Goal: Information Seeking & Learning: Learn about a topic

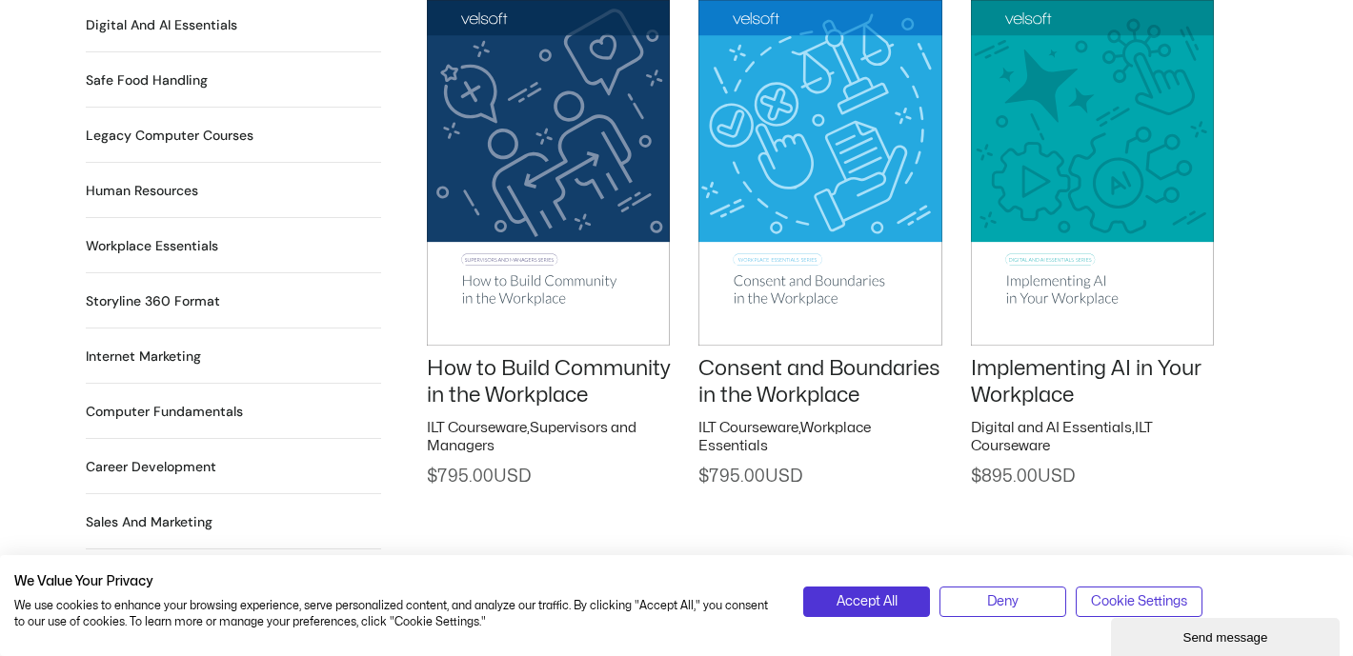
scroll to position [1655, 0]
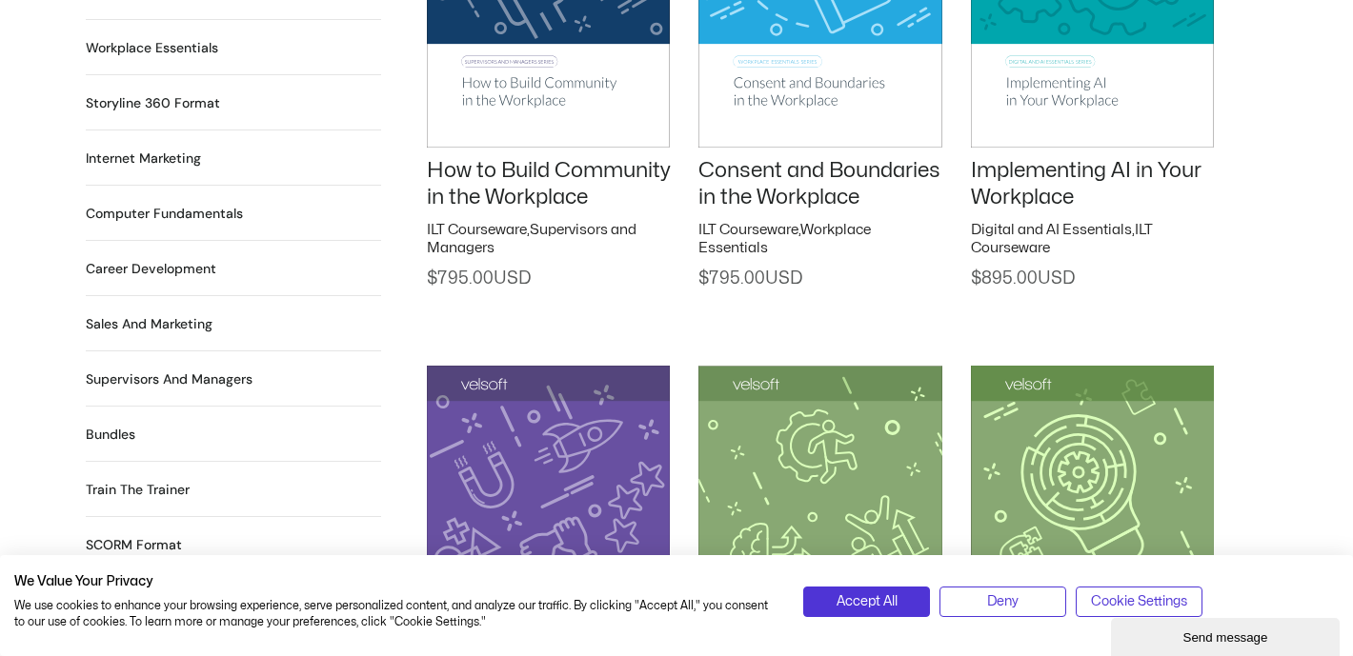
click at [545, 419] on img at bounding box center [548, 538] width 243 height 345
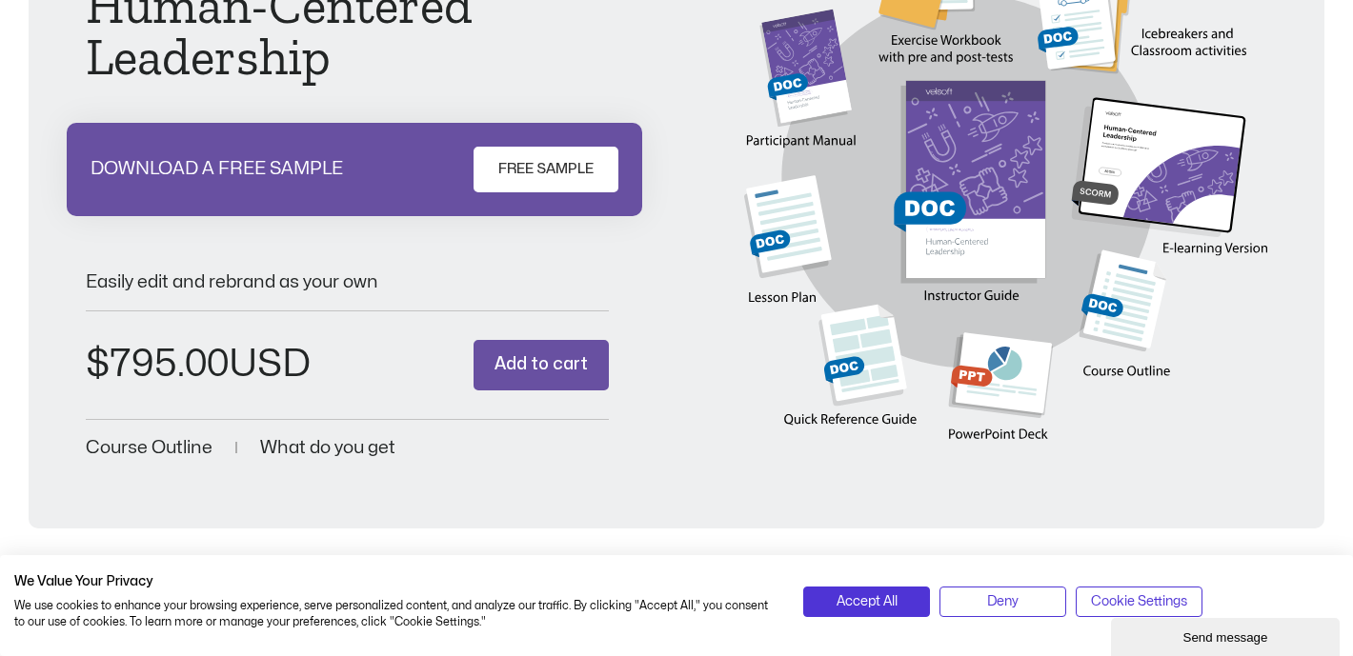
scroll to position [225, 0]
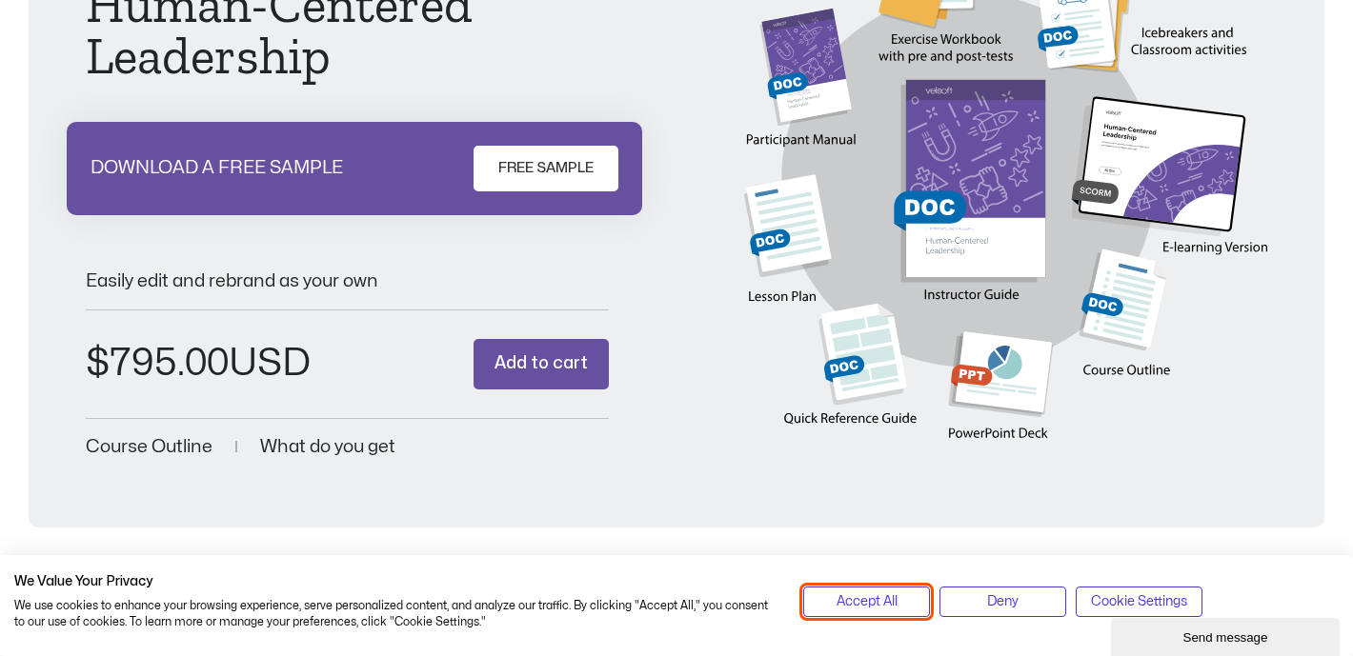
click at [821, 597] on button "Accept All" at bounding box center [866, 602] width 127 height 30
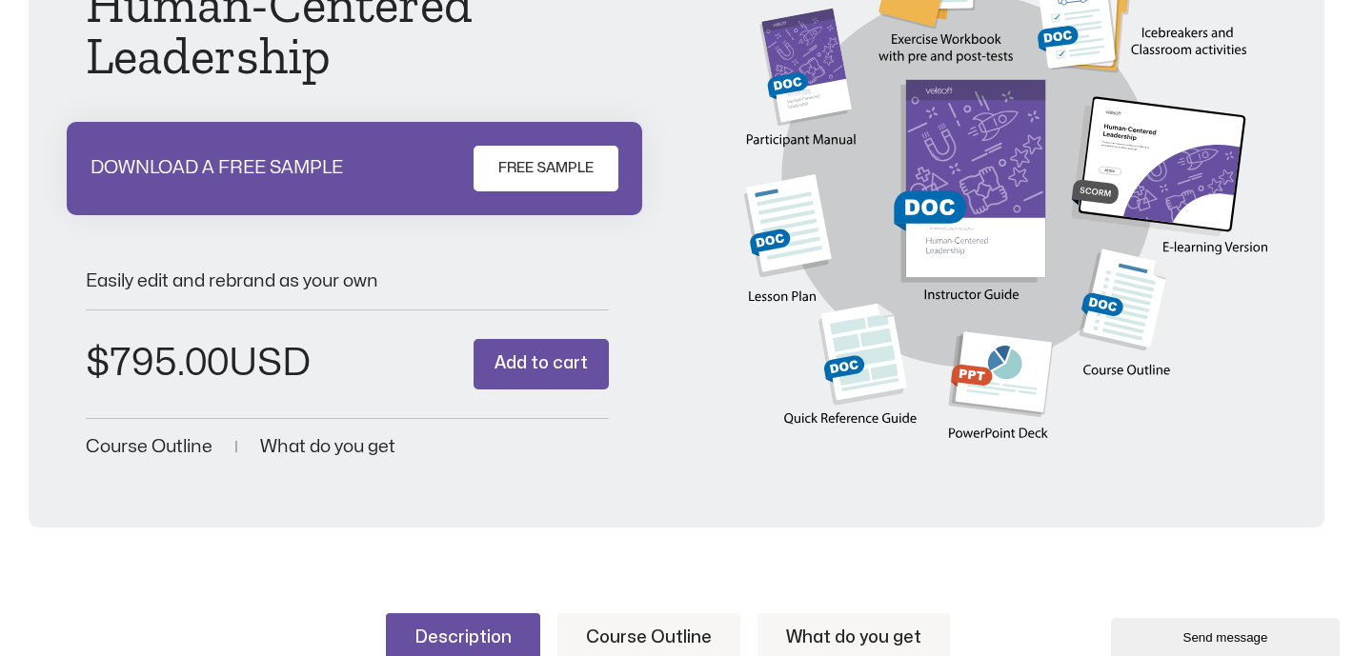
click at [523, 164] on span "FREE SAMPLE" at bounding box center [545, 168] width 95 height 23
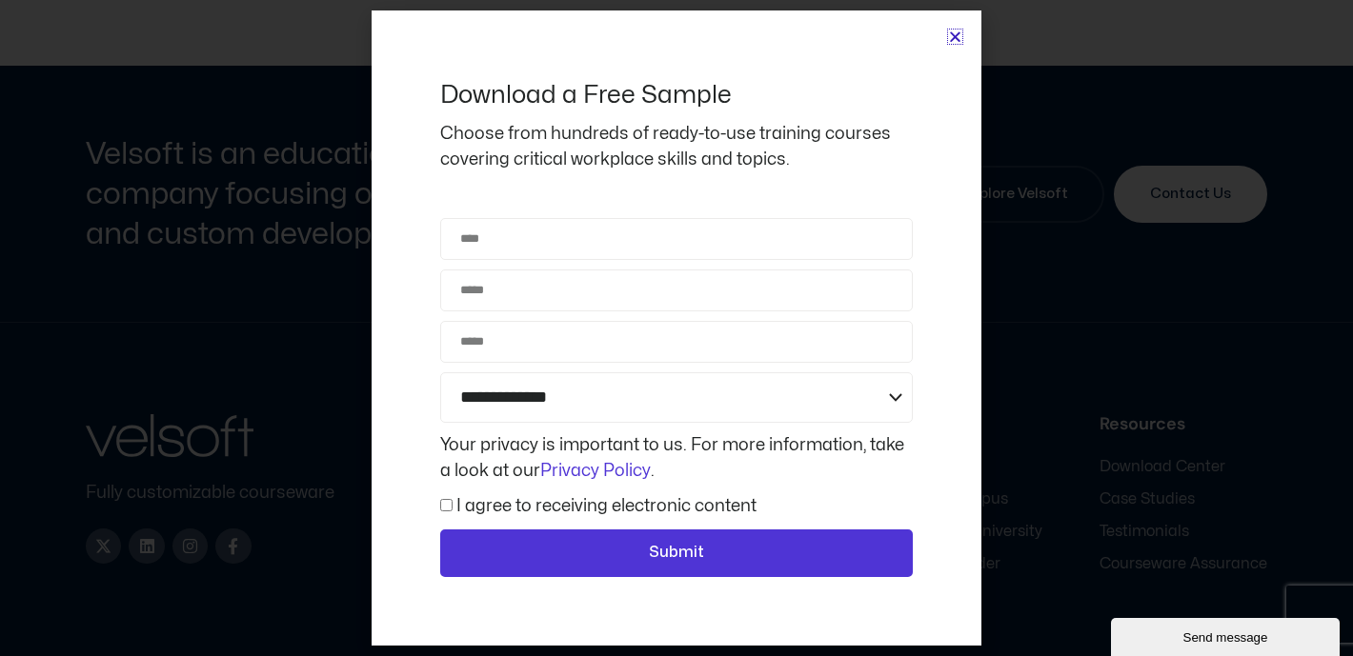
scroll to position [1796, 0]
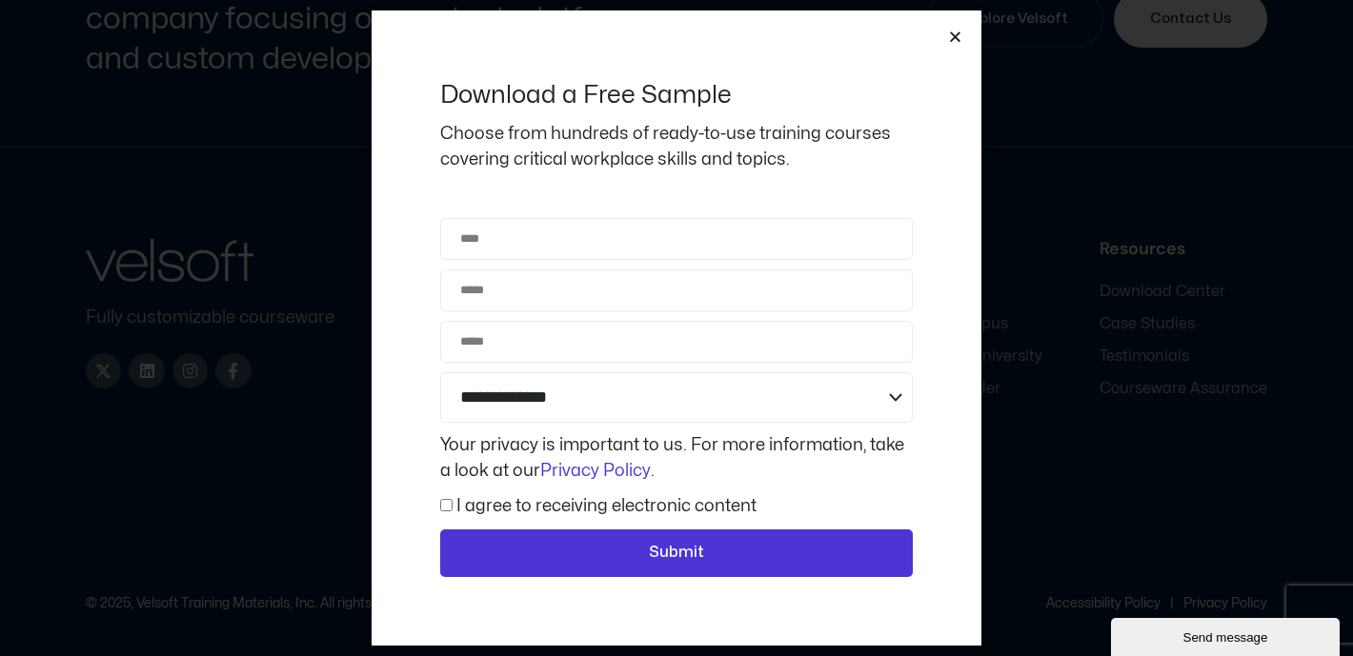
click at [954, 33] on icon "Close" at bounding box center [955, 37] width 14 height 14
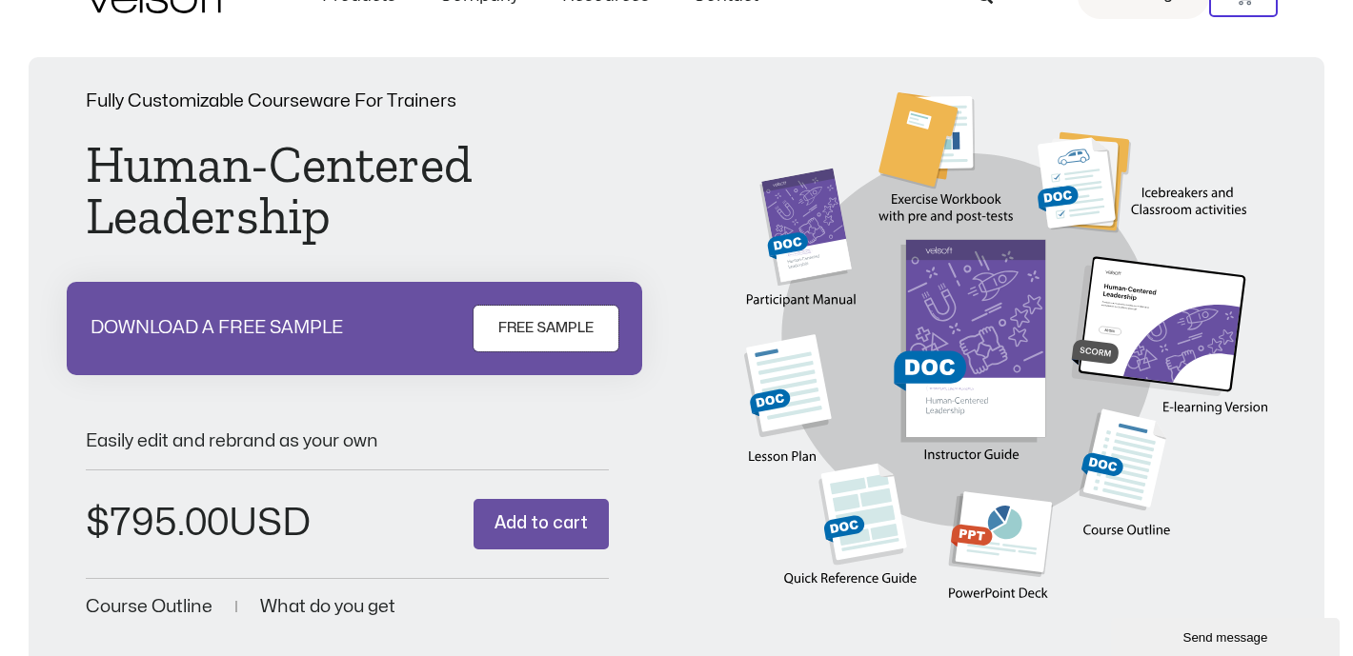
scroll to position [0, 0]
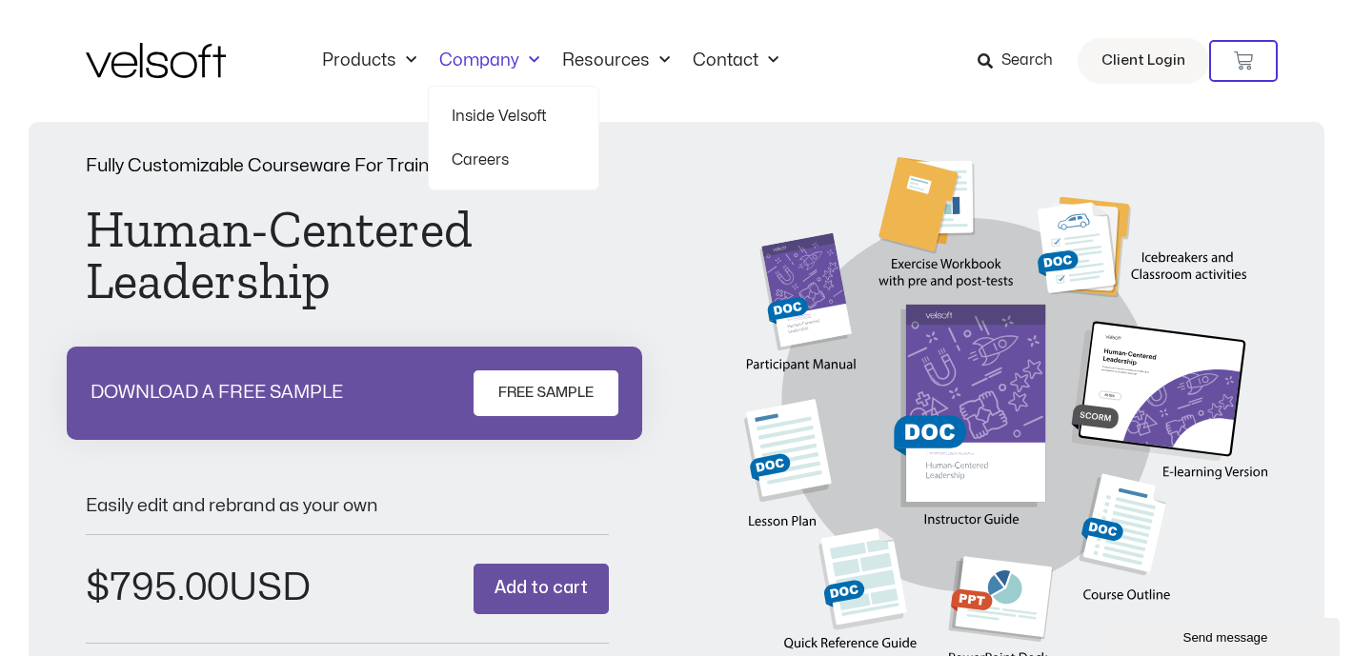
click at [468, 68] on link "Company" at bounding box center [489, 60] width 123 height 21
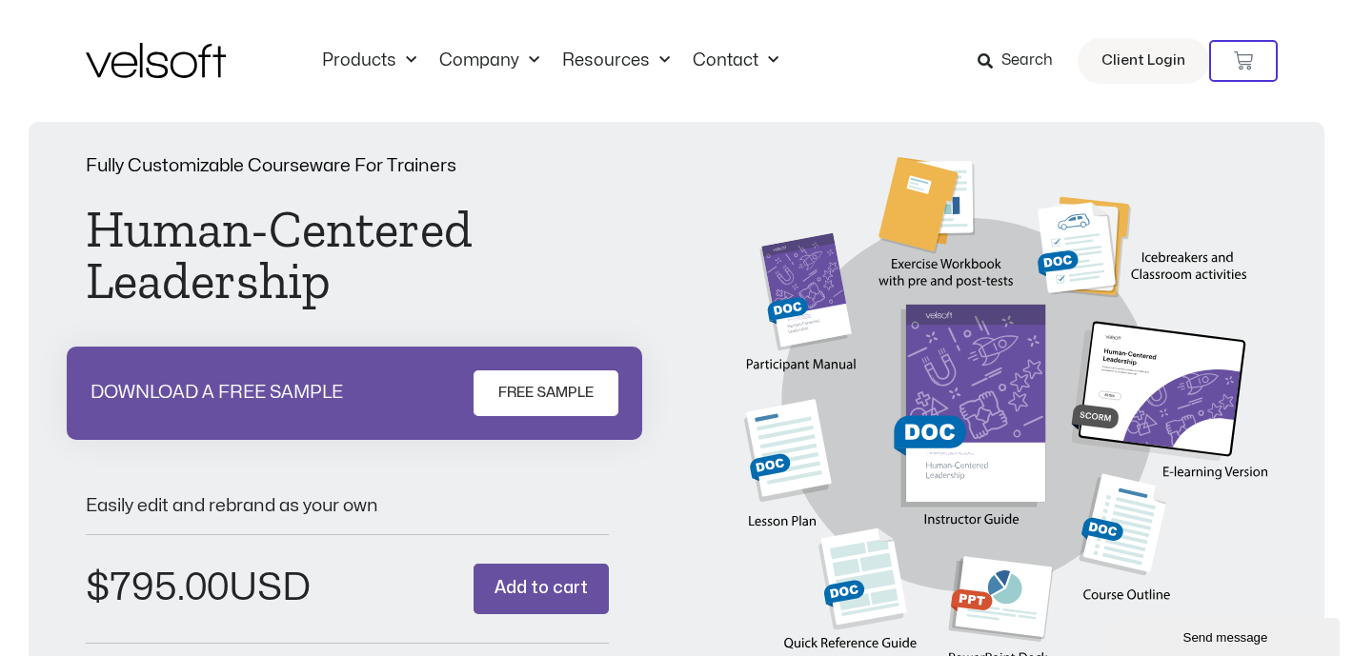
click at [368, 48] on div "Products All Products Content ILT Courseware Storyline 360 Courses SCORM Course…" at bounding box center [676, 61] width 1181 height 122
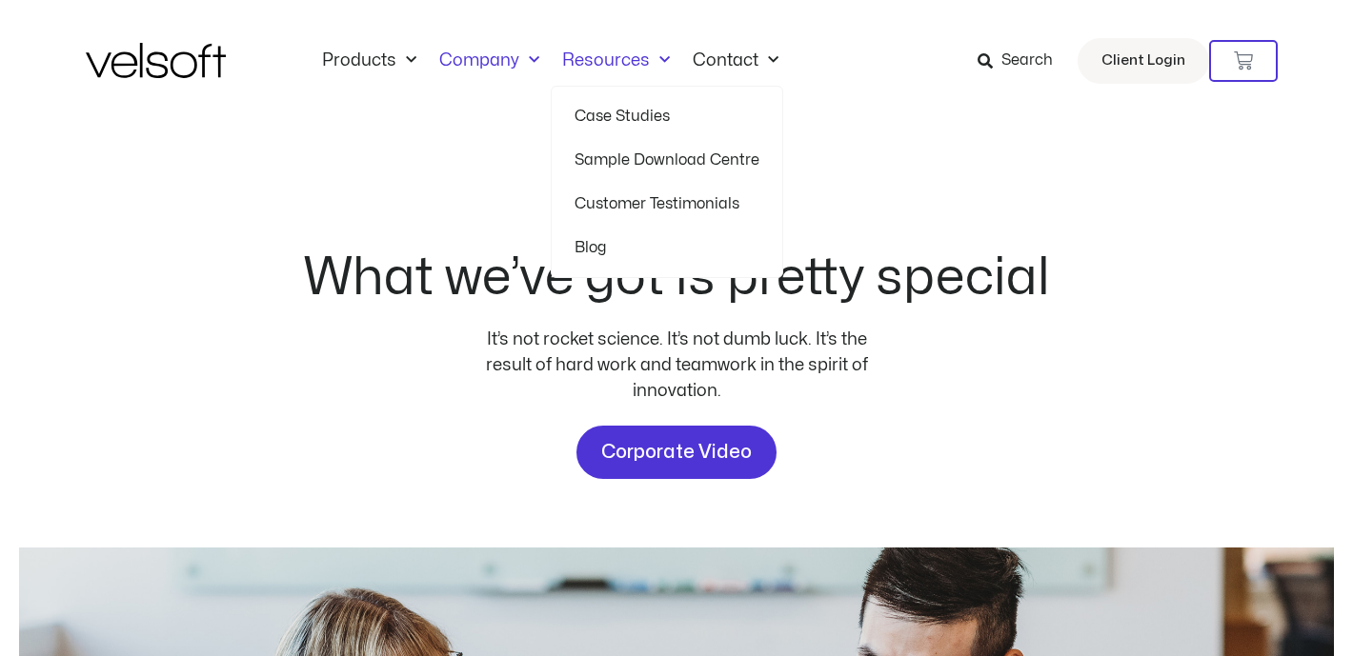
click at [625, 61] on link "Resources" at bounding box center [616, 60] width 130 height 21
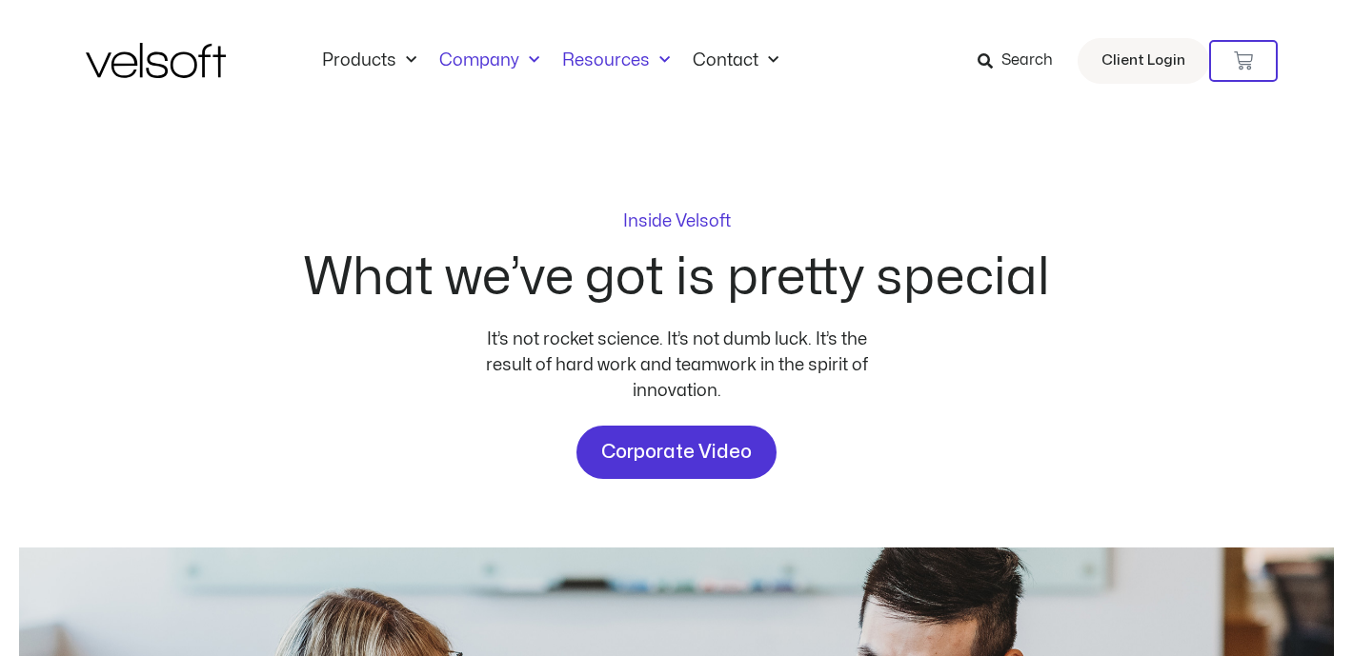
click at [625, 61] on link "Resources" at bounding box center [616, 60] width 130 height 21
